Goal: Find specific page/section: Find specific page/section

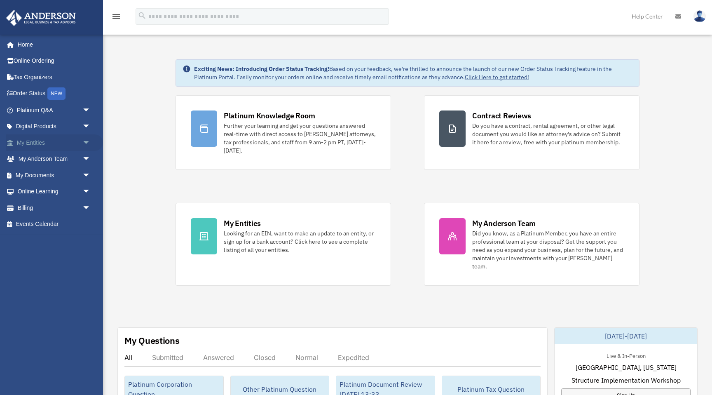
click at [89, 138] on span "arrow_drop_down" at bounding box center [90, 142] width 16 height 17
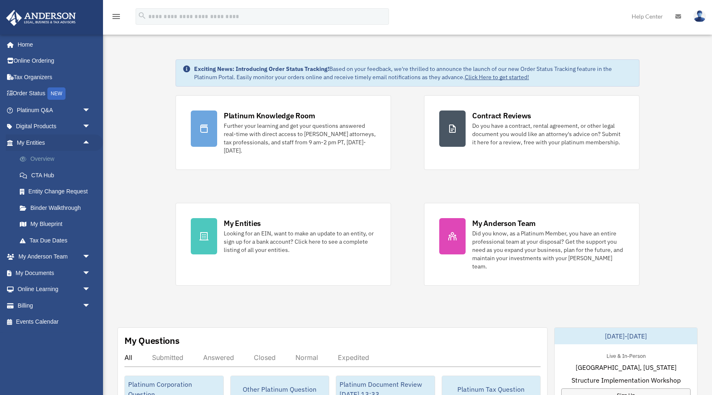
click at [50, 160] on link "Overview" at bounding box center [57, 159] width 91 height 16
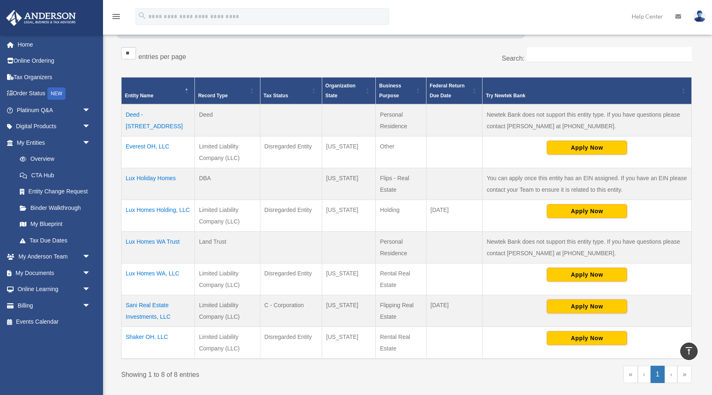
scroll to position [151, 0]
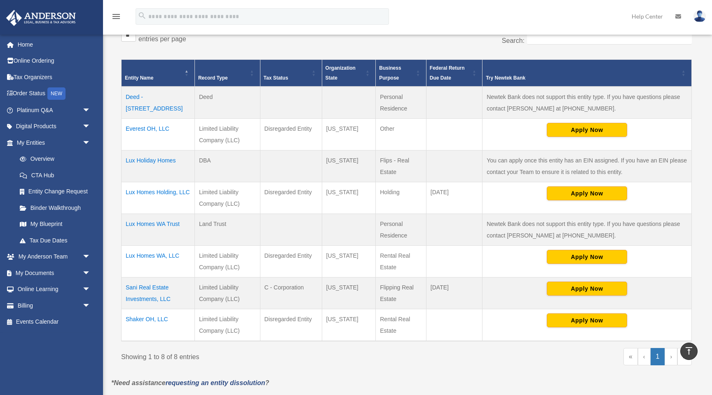
drag, startPoint x: 263, startPoint y: 255, endPoint x: 315, endPoint y: 256, distance: 51.9
click at [315, 256] on td "Disregarded Entity" at bounding box center [291, 261] width 62 height 32
copy td "Disregarded Entity"
